Goal: Task Accomplishment & Management: Use online tool/utility

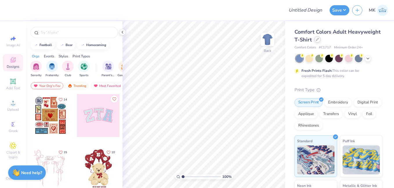
click at [320, 39] on div at bounding box center [317, 39] width 6 height 6
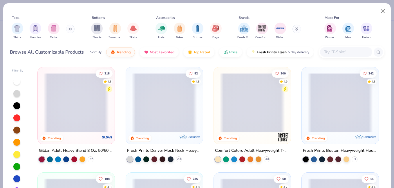
click at [350, 49] on input "text" at bounding box center [345, 52] width 45 height 7
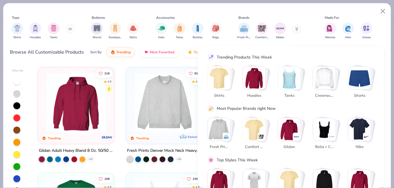
click at [351, 49] on input "text" at bounding box center [330, 52] width 76 height 7
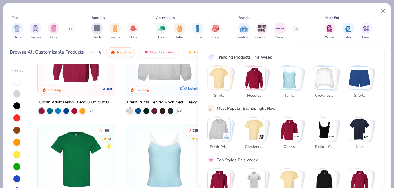
click at [252, 80] on img "Stack Card Button Hoodies" at bounding box center [254, 78] width 23 height 23
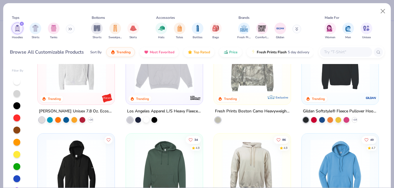
scroll to position [97, 0]
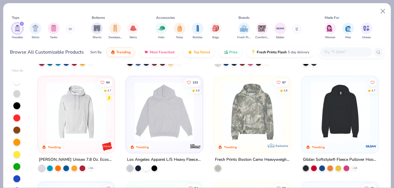
click at [61, 123] on img at bounding box center [75, 111] width 65 height 59
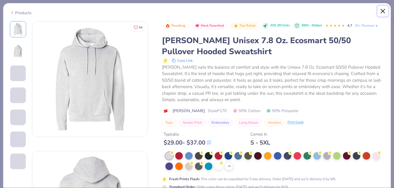
click at [383, 12] on button "Close" at bounding box center [382, 11] width 11 height 11
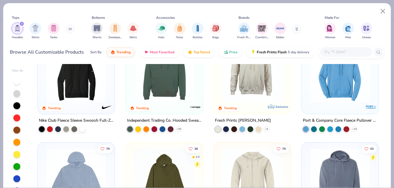
scroll to position [193, 0]
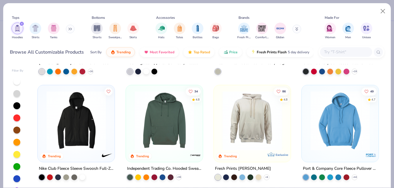
click at [165, 119] on img at bounding box center [164, 120] width 65 height 59
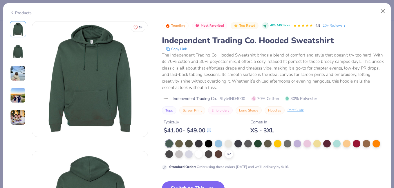
scroll to position [97, 0]
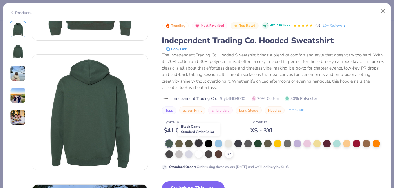
click at [199, 144] on div at bounding box center [199, 143] width 8 height 8
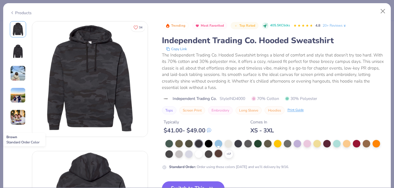
click at [216, 155] on div at bounding box center [219, 154] width 8 height 8
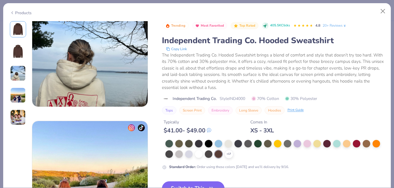
scroll to position [531, 0]
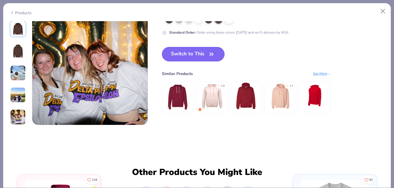
click at [192, 54] on button "Switch to This" at bounding box center [193, 54] width 63 height 14
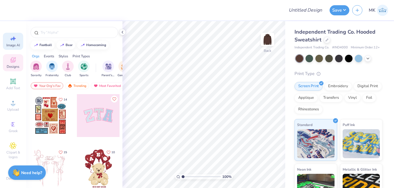
click at [10, 35] on icon at bounding box center [13, 38] width 7 height 7
select select "4"
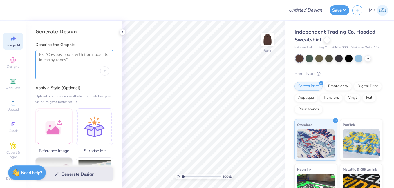
click at [63, 61] on textarea at bounding box center [74, 59] width 70 height 14
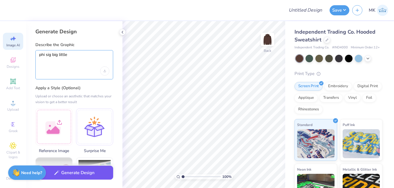
type textarea "phi sig big little"
click at [64, 175] on button "Generate Design" at bounding box center [74, 173] width 78 height 14
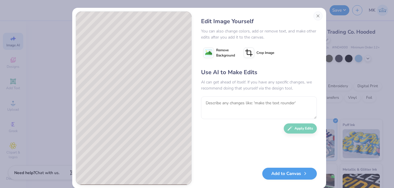
scroll to position [9, 0]
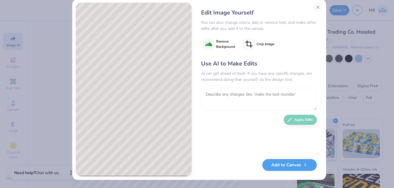
click at [223, 98] on textarea at bounding box center [259, 99] width 116 height 23
type textarea "also add the words and make it sorority vibes"
click at [295, 118] on button "Apply Edits" at bounding box center [300, 118] width 33 height 10
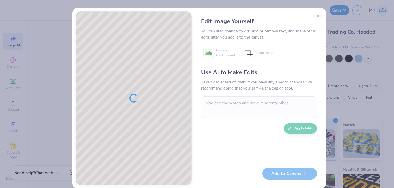
scroll to position [9, 0]
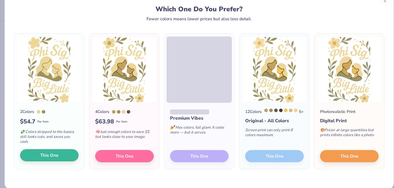
scroll to position [23, 0]
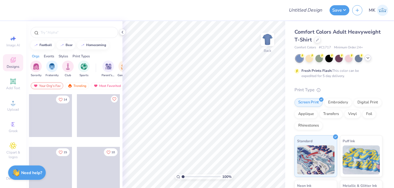
click at [368, 58] on polyline at bounding box center [367, 57] width 2 height 1
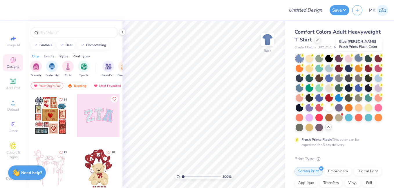
click at [361, 58] on div at bounding box center [359, 58] width 8 height 8
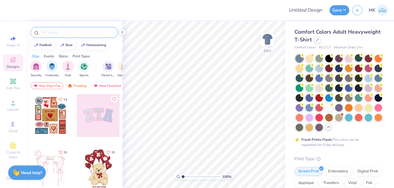
click at [62, 31] on input "text" at bounding box center [77, 33] width 74 height 6
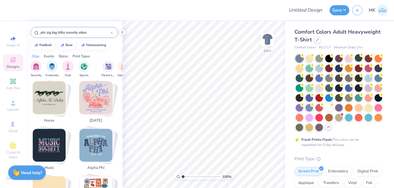
scroll to position [145, 0]
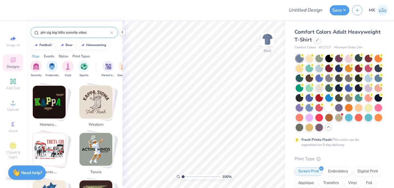
type input "phi sig big little sorority vibes"
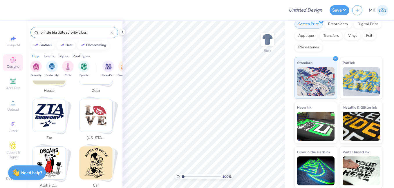
scroll to position [11, 0]
click at [101, 33] on input "phi sig big little sorority vibes" at bounding box center [75, 33] width 70 height 6
click at [94, 30] on input "phi sig big little sorority vibes" at bounding box center [75, 33] width 70 height 6
drag, startPoint x: 100, startPoint y: 30, endPoint x: 22, endPoint y: 34, distance: 77.6
click at [22, 34] on div "Design Title Save MK Image AI Designs Add Text Upload Greek Clipart & logos Dec…" at bounding box center [197, 94] width 394 height 188
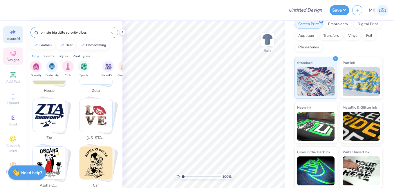
click at [5, 31] on div "Image AI" at bounding box center [13, 34] width 20 height 17
select select "4"
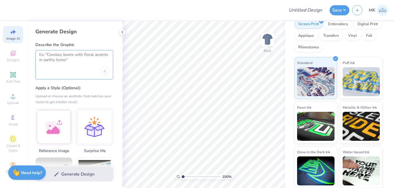
click at [59, 61] on textarea at bounding box center [74, 59] width 70 height 14
paste textarea "phi sig big little sorority vibes"
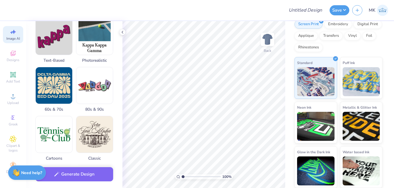
scroll to position [145, 0]
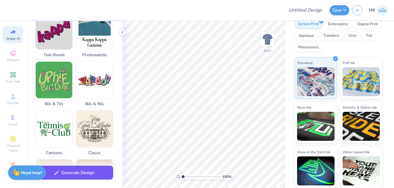
type textarea "phi sig big little sorority vibes"
click at [72, 175] on button "Generate Design" at bounding box center [74, 173] width 78 height 14
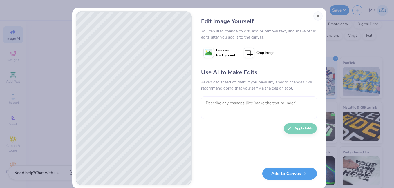
click at [219, 106] on textarea at bounding box center [259, 108] width 116 height 23
click at [241, 104] on textarea at bounding box center [259, 108] width 116 height 23
click at [248, 106] on textarea at bounding box center [259, 108] width 116 height 23
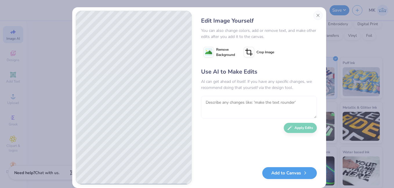
scroll to position [9, 0]
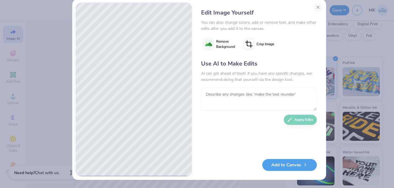
click at [221, 104] on textarea at bounding box center [259, 99] width 116 height 23
click at [220, 103] on textarea at bounding box center [259, 99] width 116 height 23
type textarea "add words big little"
click at [290, 121] on button "Apply Edits" at bounding box center [300, 118] width 33 height 10
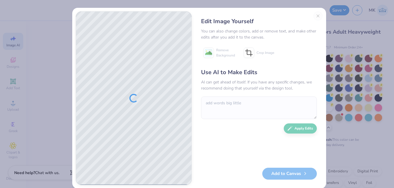
scroll to position [9, 0]
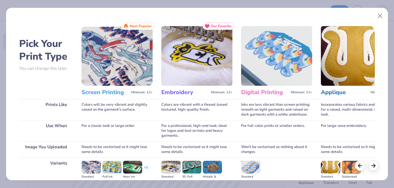
scroll to position [157, 0]
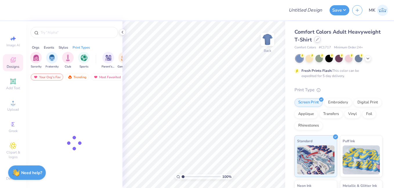
click at [319, 41] on icon at bounding box center [317, 39] width 3 height 3
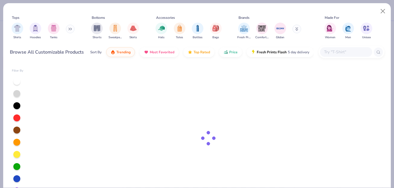
click at [351, 49] on input "text" at bounding box center [345, 52] width 45 height 7
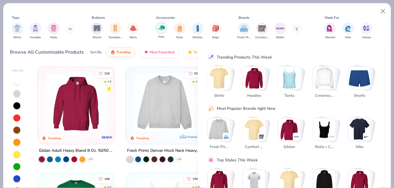
click at [181, 30] on img "filter for Totes" at bounding box center [179, 28] width 6 height 7
click at [165, 30] on img "filter for Hats" at bounding box center [161, 27] width 7 height 7
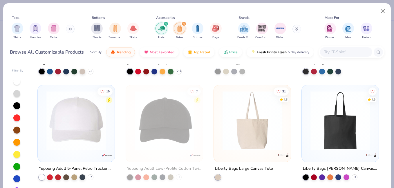
scroll to position [241, 0]
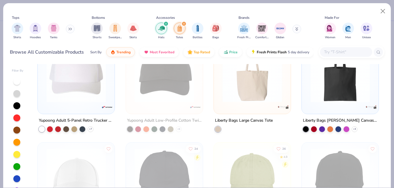
click at [253, 95] on img at bounding box center [251, 72] width 65 height 59
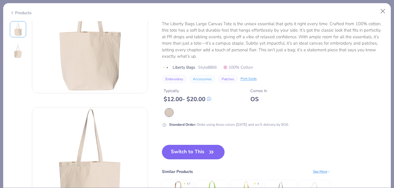
scroll to position [48, 0]
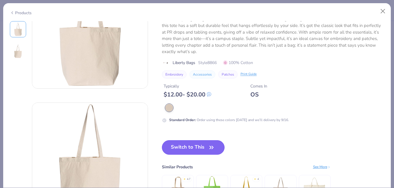
click at [192, 150] on button "Switch to This" at bounding box center [193, 147] width 63 height 14
